Goal: Information Seeking & Learning: Learn about a topic

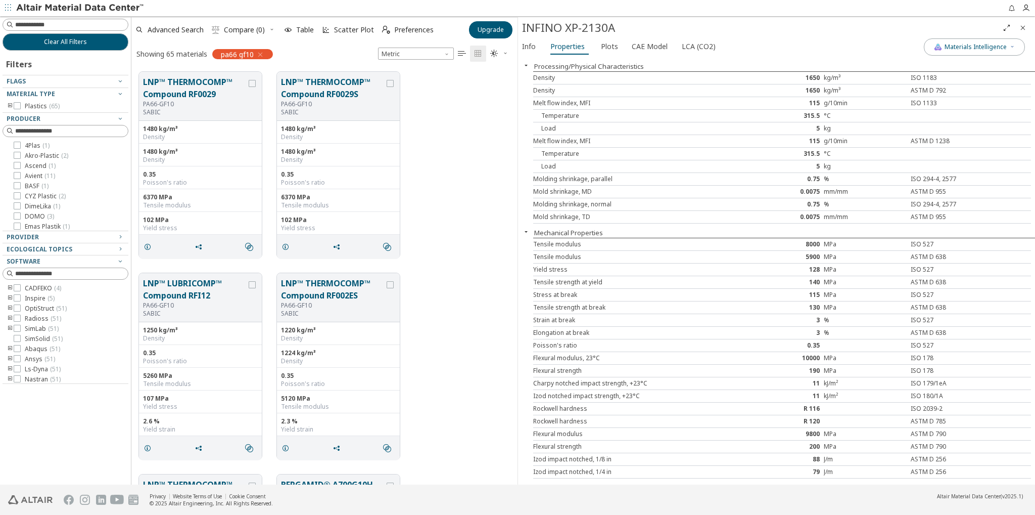
scroll to position [413, 378]
click at [442, 109] on div "LNP™ THERMOCOMP™ Compound RF0029 PA66-GF10 SABIC 1480 kg/m³ Density 1480 kg/m³ …" at bounding box center [324, 164] width 386 height 201
click at [473, 201] on div "LNP™ THERMOCOMP™ Compound RF0029 PA66-GF10 SABIC 1480 kg/m³ Density 1480 kg/m³ …" at bounding box center [324, 164] width 386 height 201
click at [487, 116] on div "LNP™ THERMOCOMP™ Compound RF0029 PA66-GF10 SABIC 1480 kg/m³ Density 1480 kg/m³ …" at bounding box center [324, 164] width 386 height 201
click at [443, 186] on div "LNP™ THERMOCOMP™ Compound RF0029 PA66-GF10 SABIC 1480 kg/m³ Density 1480 kg/m³ …" at bounding box center [324, 164] width 386 height 201
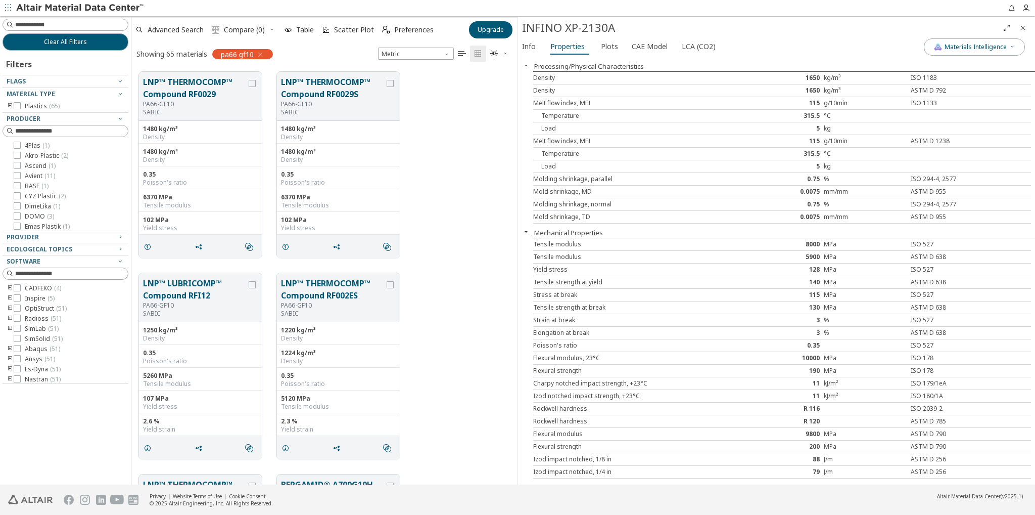
click at [477, 203] on div "LNP™ THERMOCOMP™ Compound RF0029 PA66-GF10 SABIC 1480 kg/m³ Density 1480 kg/m³ …" at bounding box center [324, 164] width 386 height 201
drag, startPoint x: 454, startPoint y: 171, endPoint x: 449, endPoint y: 170, distance: 5.1
click at [453, 171] on div "LNP™ THERMOCOMP™ Compound RF0029 PA66-GF10 SABIC 1480 kg/m³ Density 1480 kg/m³ …" at bounding box center [324, 164] width 386 height 201
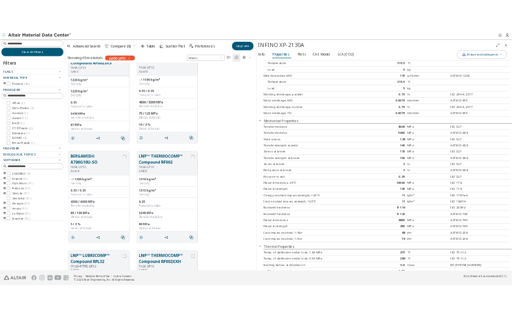
scroll to position [455, 0]
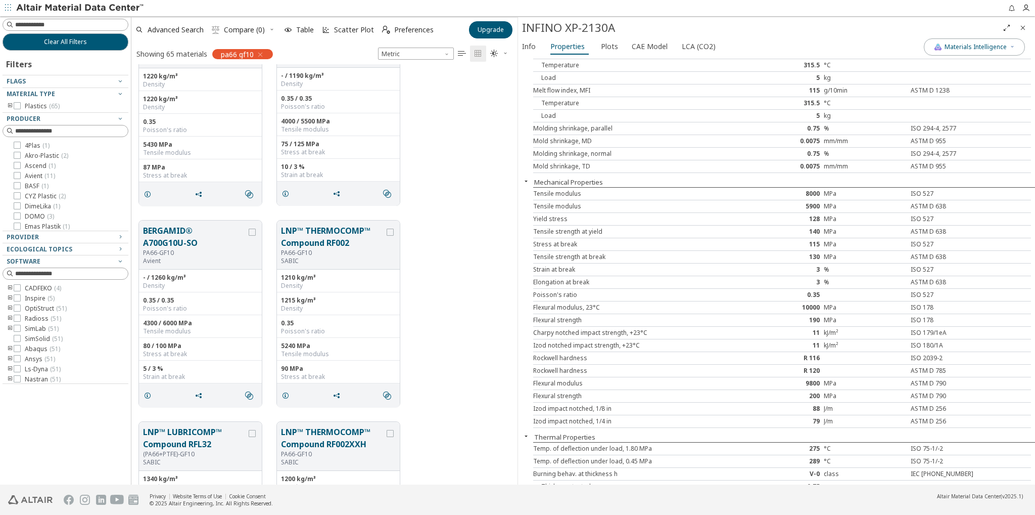
drag, startPoint x: 420, startPoint y: 143, endPoint x: 435, endPoint y: 140, distance: 15.5
click at [420, 143] on div "LNP™ THERMOCOMP™ Compound RF002SXS PA66-GF10 SABIC 1220 kg/m³ Density 1220 kg/m…" at bounding box center [324, 112] width 386 height 201
click at [452, 158] on div "LNP™ THERMOCOMP™ Compound RF002SXS PA66-GF10 SABIC 1220 kg/m³ Density 1220 kg/m…" at bounding box center [324, 112] width 386 height 201
click at [440, 291] on div "BERGAMID® A700G10U-SO PA66-GF10 Avient - / 1260 kg/m³ Density 0.35 / 0.35 Poiss…" at bounding box center [324, 313] width 386 height 201
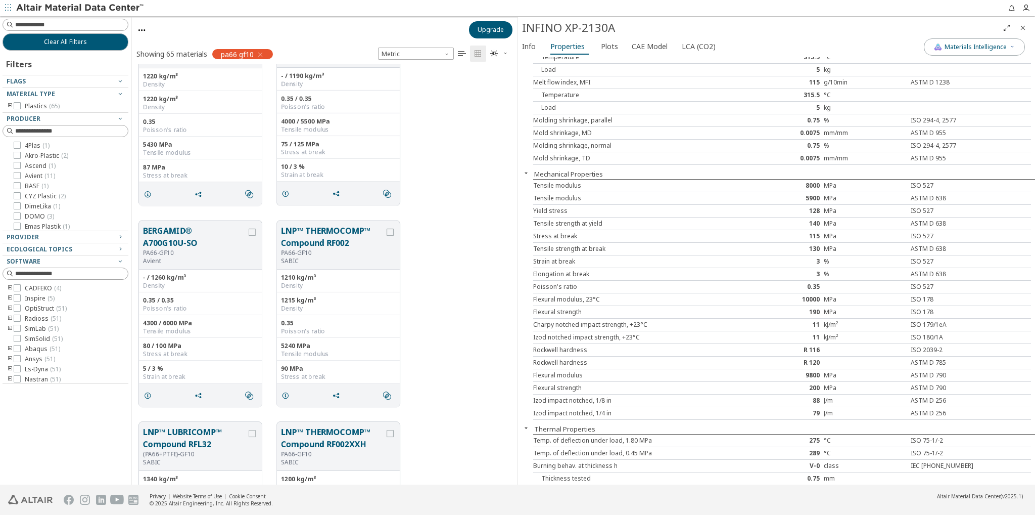
scroll to position [51, 0]
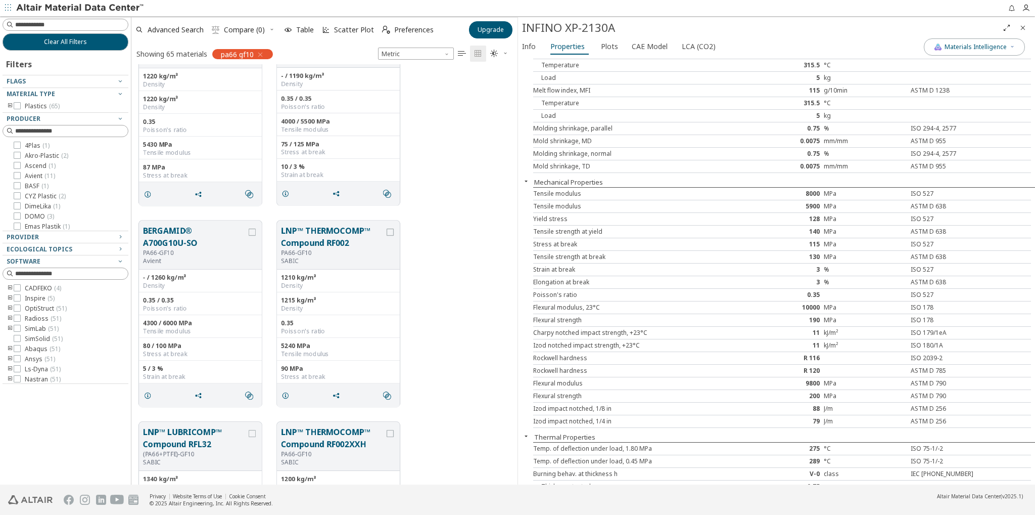
click at [489, 298] on div "BERGAMID® A700G10U-SO PA66-GF10 Avient - / 1260 kg/m³ Density 0.35 / 0.35 Poiss…" at bounding box center [324, 313] width 386 height 201
